Goal: Navigation & Orientation: Find specific page/section

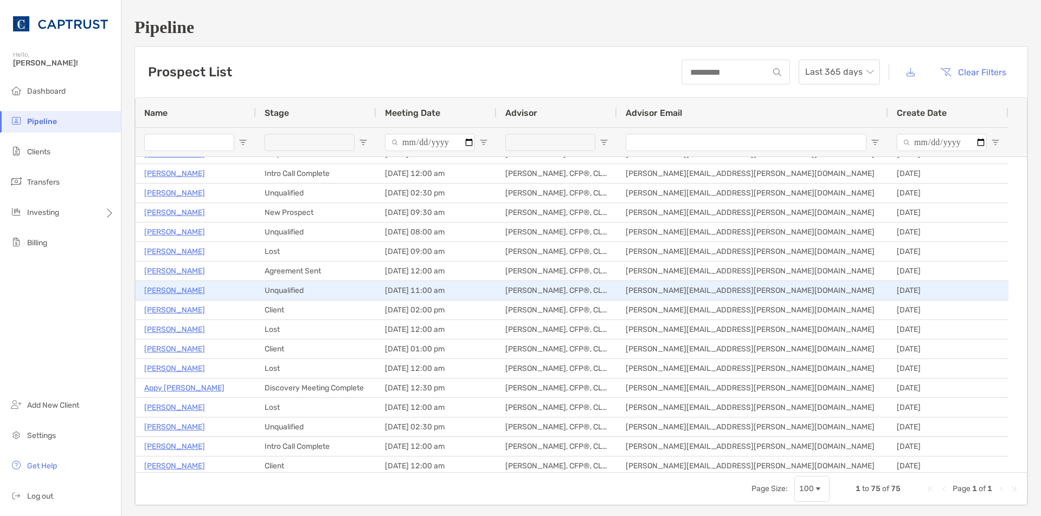
scroll to position [325, 0]
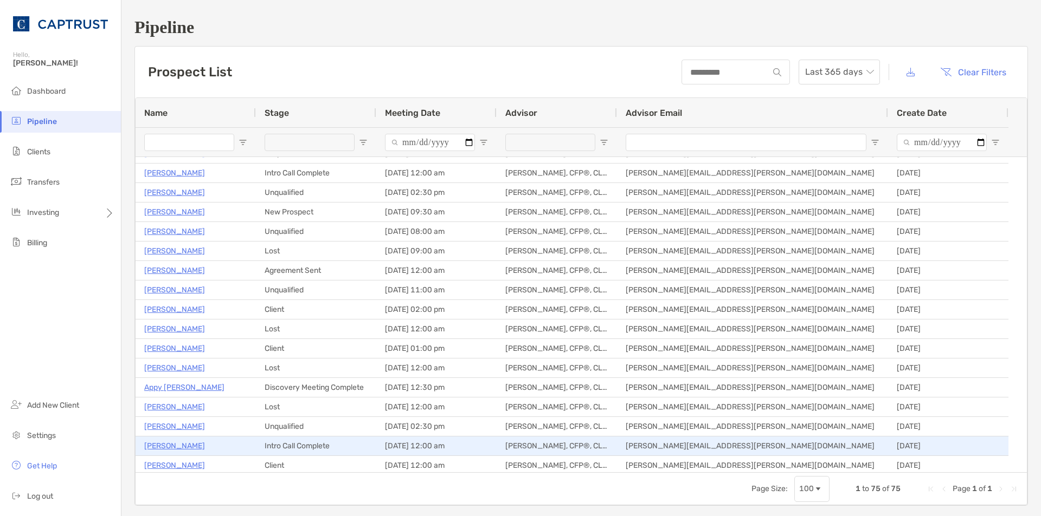
click at [174, 446] on p "Michael Wood" at bounding box center [174, 447] width 61 height 14
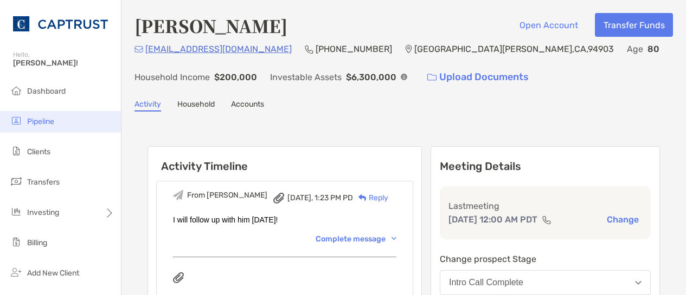
click at [33, 123] on span "Pipeline" at bounding box center [40, 121] width 27 height 9
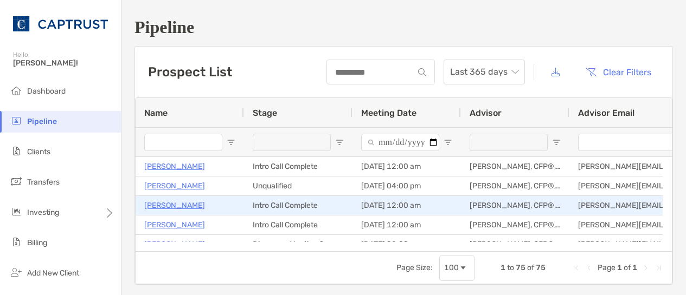
click at [189, 205] on p "Katherine Fowler" at bounding box center [174, 206] width 61 height 14
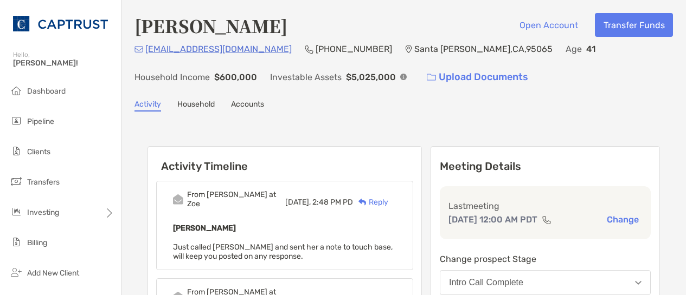
drag, startPoint x: 37, startPoint y: 122, endPoint x: 184, endPoint y: 133, distance: 146.7
click at [38, 122] on span "Pipeline" at bounding box center [40, 121] width 27 height 9
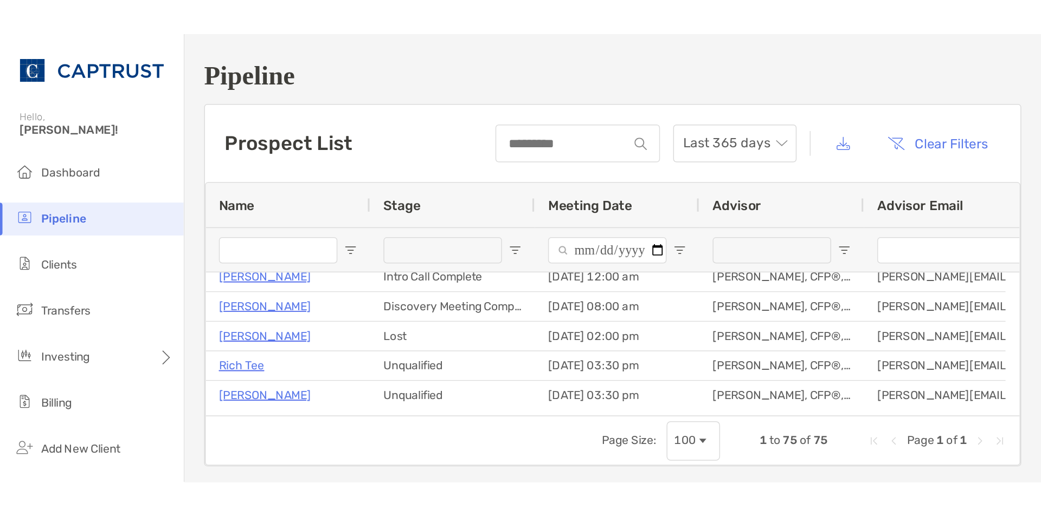
scroll to position [163, 0]
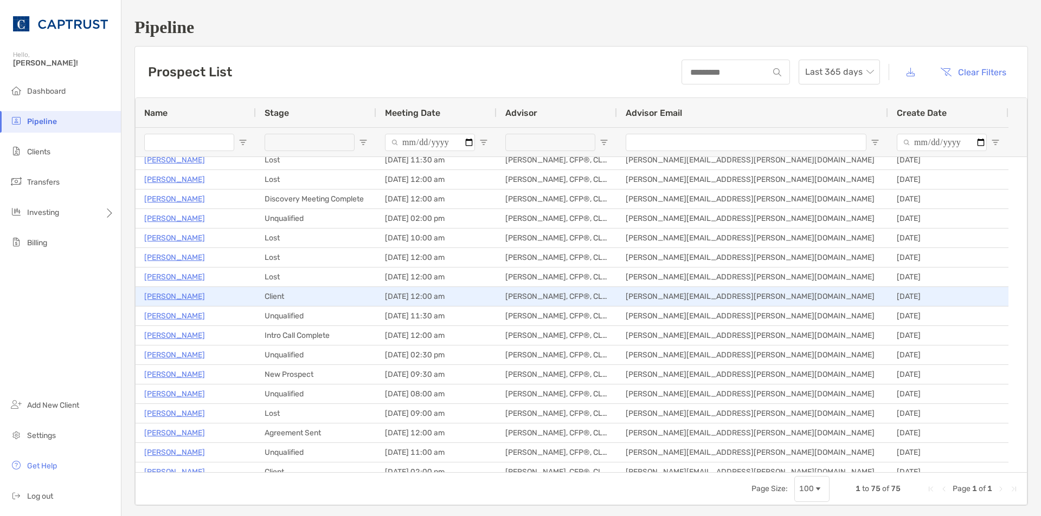
click at [161, 295] on p "[PERSON_NAME]" at bounding box center [174, 297] width 61 height 14
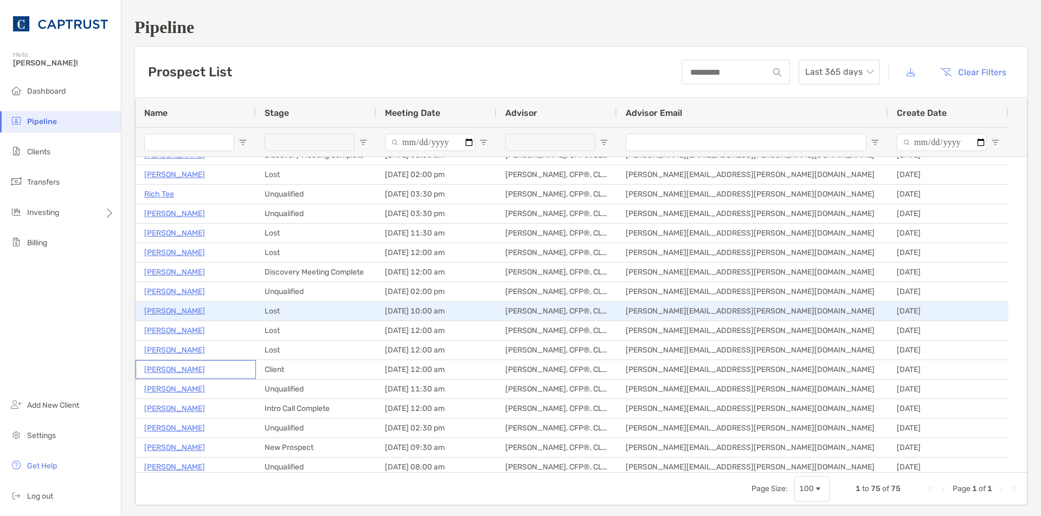
scroll to position [108, 0]
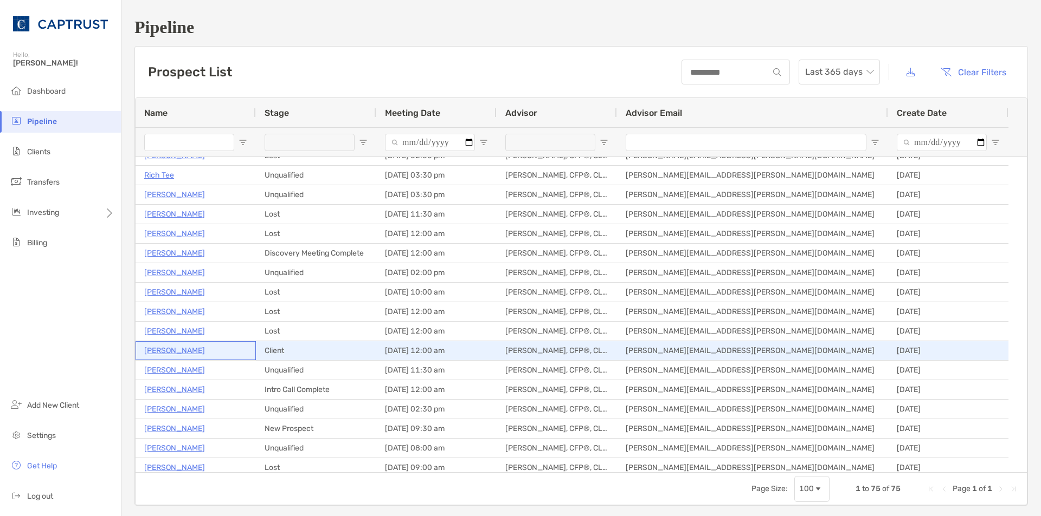
click at [185, 295] on p "[PERSON_NAME]" at bounding box center [174, 351] width 61 height 14
